Goal: Task Accomplishment & Management: Manage account settings

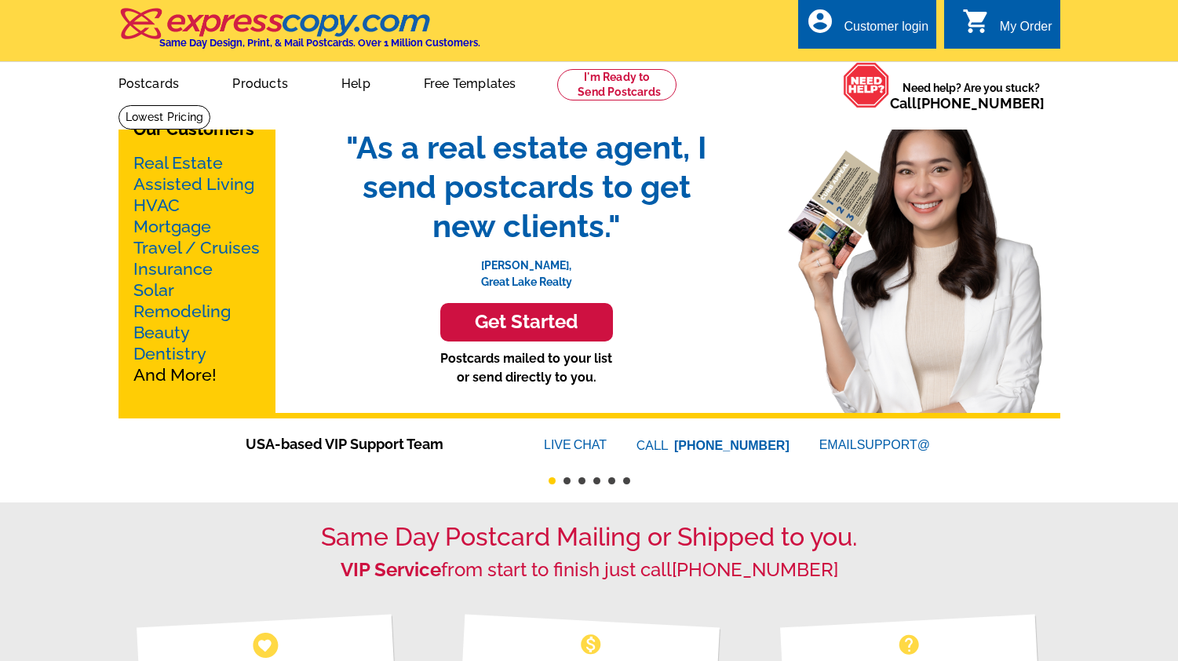
click at [893, 29] on div "Customer login" at bounding box center [886, 31] width 85 height 22
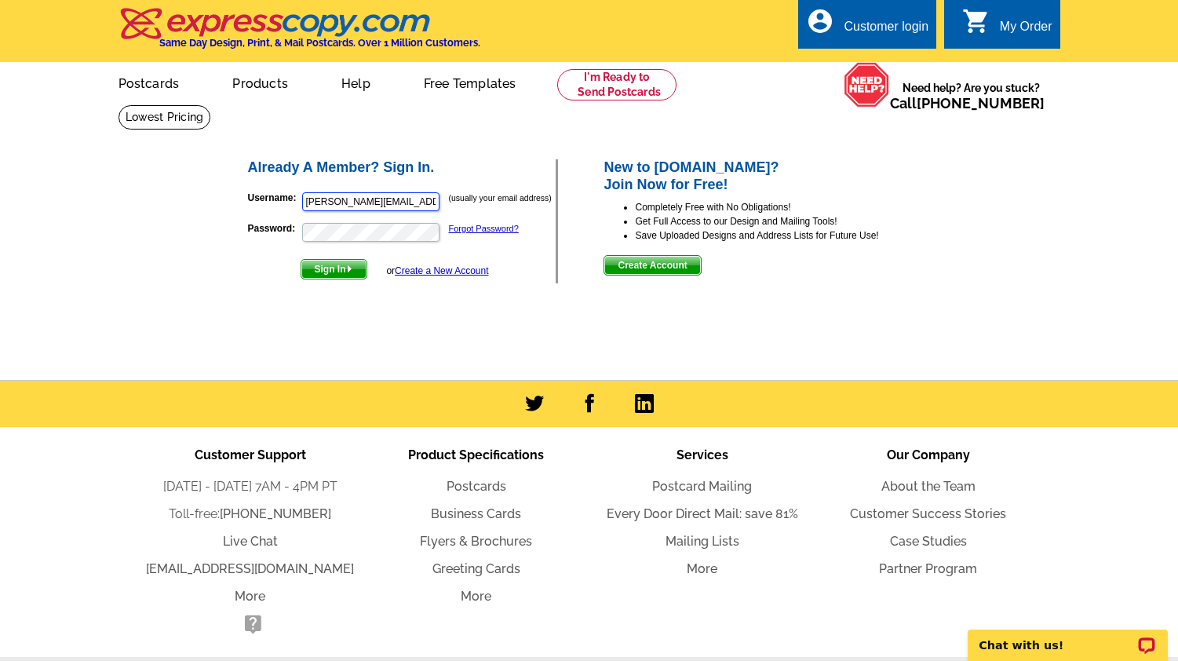
click at [441, 191] on div at bounding box center [441, 191] width 0 height 0
type input "[EMAIL_ADDRESS][DOMAIN_NAME]"
click at [441, 221] on div at bounding box center [441, 221] width 0 height 0
click at [348, 271] on img "submit" at bounding box center [349, 268] width 7 height 7
